Goal: Navigation & Orientation: Go to known website

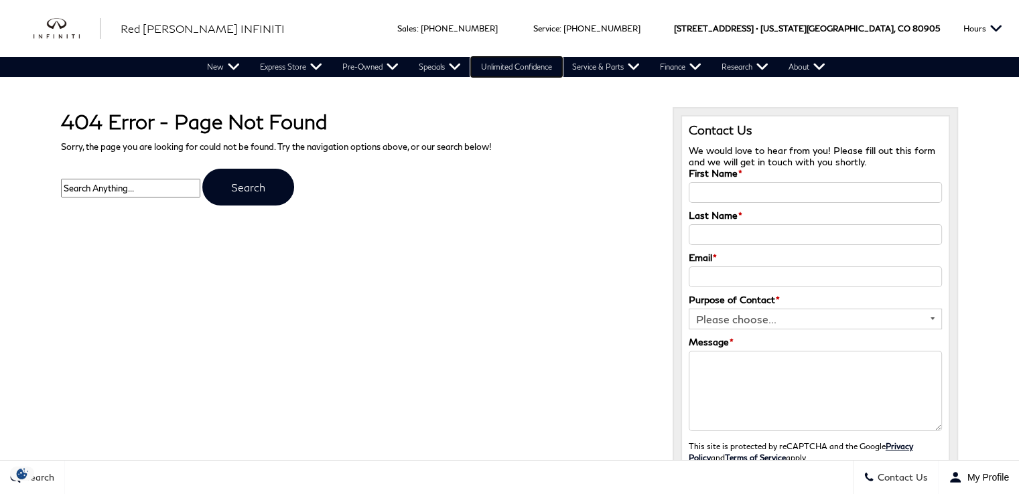
click at [501, 70] on link "Unlimited Confidence" at bounding box center [516, 67] width 91 height 20
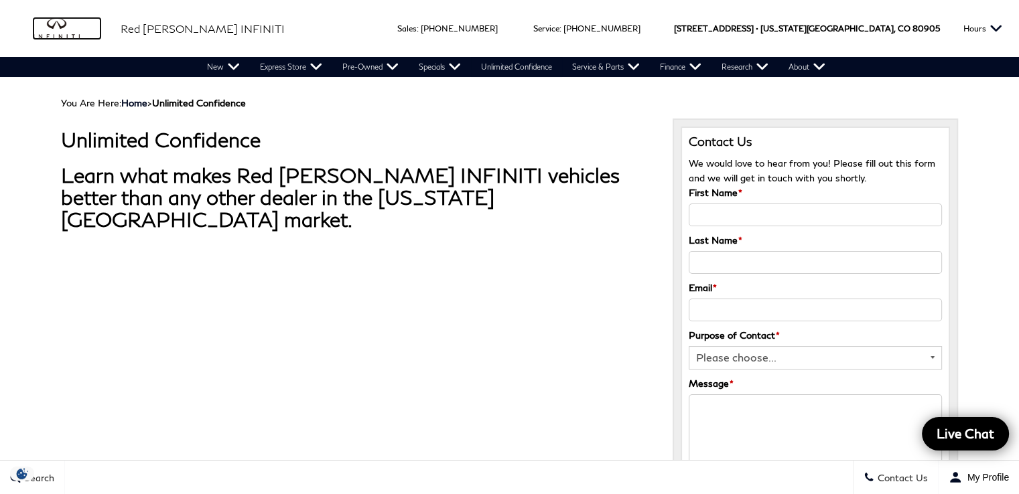
click at [61, 33] on img "infiniti" at bounding box center [66, 28] width 67 height 21
